Goal: Communication & Community: Participate in discussion

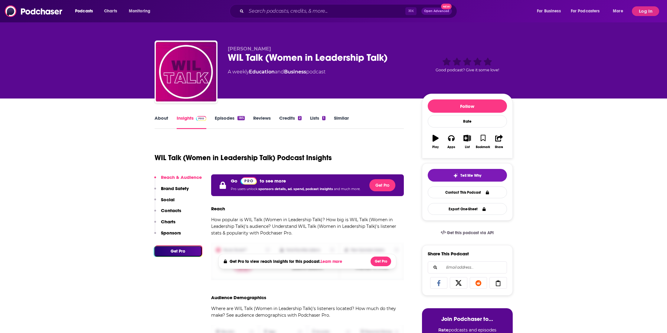
click at [320, 90] on div "[PERSON_NAME] WIL Talk (Women in Leadership Talk) A weekly Education and Busine…" at bounding box center [320, 70] width 185 height 48
click at [326, 84] on div "[PERSON_NAME] WIL Talk (Women in Leadership Talk) A weekly Education and Busine…" at bounding box center [320, 70] width 185 height 48
click at [644, 13] on button "Log In" at bounding box center [645, 11] width 27 height 10
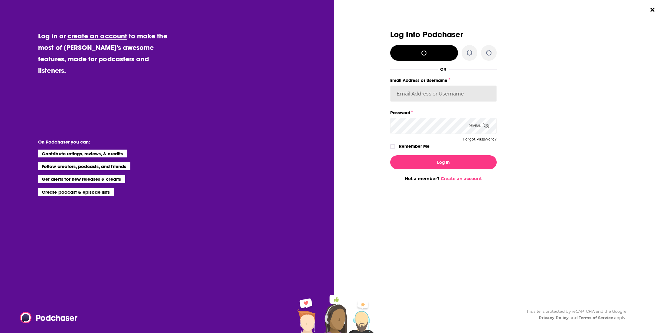
type input "SolComms"
click at [421, 93] on input "SolComms" at bounding box center [443, 94] width 106 height 16
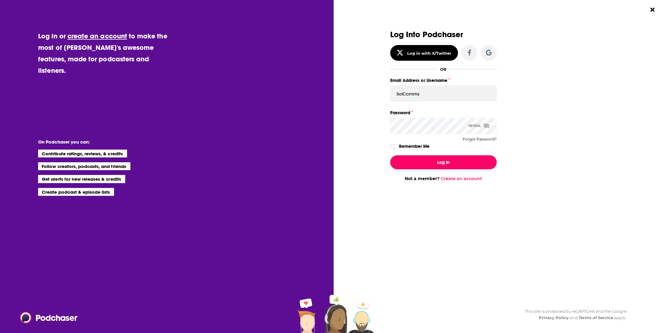
click at [430, 167] on button "Log In" at bounding box center [443, 163] width 106 height 14
